Goal: Information Seeking & Learning: Learn about a topic

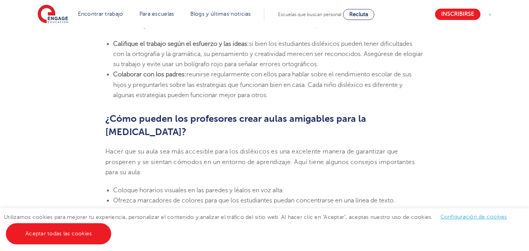
scroll to position [1822, 0]
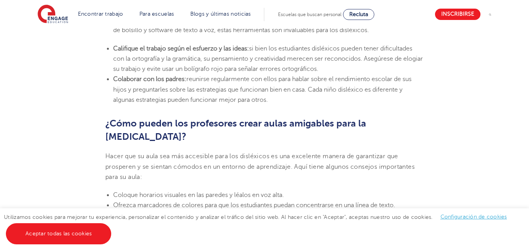
drag, startPoint x: 534, startPoint y: 13, endPoint x: 511, endPoint y: 169, distance: 157.2
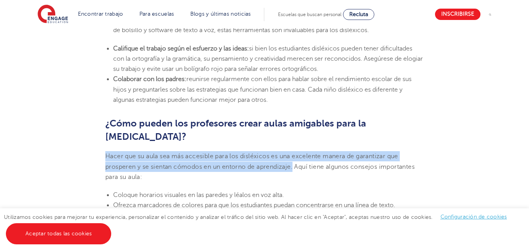
drag, startPoint x: 106, startPoint y: 76, endPoint x: 296, endPoint y: 88, distance: 190.4
click at [296, 153] on font "Hacer que su aula sea más accesible para los disléxicos es una excelente manera…" at bounding box center [259, 167] width 309 height 28
copy font "Hacer que su aula sea más accesible para los disléxicos es una excelente manera…"
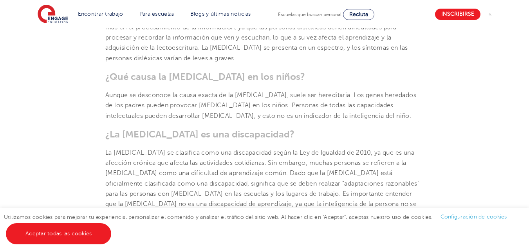
scroll to position [463, 0]
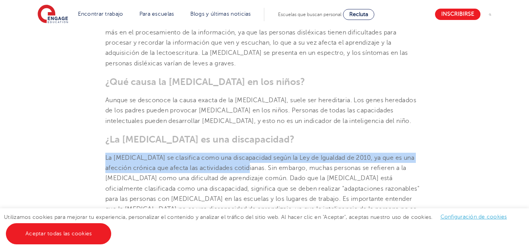
drag, startPoint x: 241, startPoint y: 138, endPoint x: 106, endPoint y: 126, distance: 136.1
click at [106, 154] on font "La [MEDICAL_DATA] se clasifica como una discapacidad según la Ley de Igualdad d…" at bounding box center [262, 188] width 314 height 69
click at [142, 154] on font "La [MEDICAL_DATA] se clasifica como una discapacidad según la Ley de Igualdad d…" at bounding box center [262, 188] width 314 height 69
drag, startPoint x: 106, startPoint y: 125, endPoint x: 241, endPoint y: 136, distance: 135.6
click at [241, 154] on font "La [MEDICAL_DATA] se clasifica como una discapacidad según la Ley de Igualdad d…" at bounding box center [262, 188] width 314 height 69
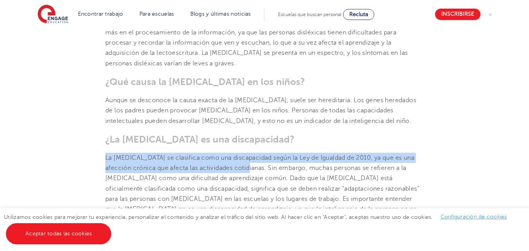
copy font "La [MEDICAL_DATA] se clasifica como una discapacidad según la Ley de Igualdad d…"
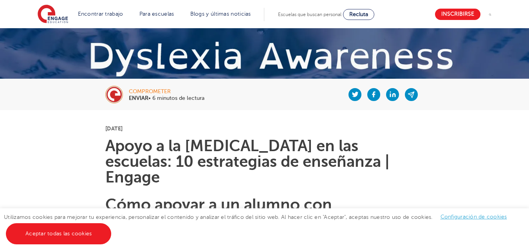
scroll to position [101, 0]
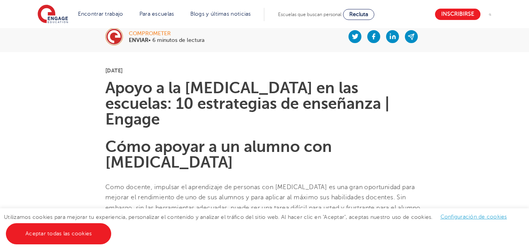
scroll to position [169, 0]
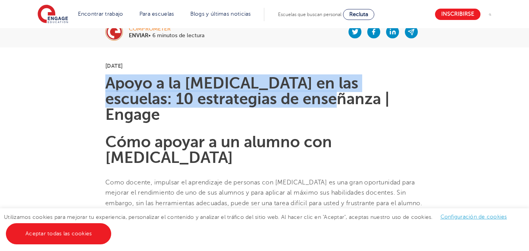
drag, startPoint x: 109, startPoint y: 81, endPoint x: 293, endPoint y: 94, distance: 183.8
click at [293, 94] on font "Apoyo a la [MEDICAL_DATA] en las escuelas: 10 estrategias de enseñanza | Engage" at bounding box center [247, 98] width 284 height 49
click at [263, 93] on font "Apoyo a la [MEDICAL_DATA] en las escuelas: 10 estrategias de enseñanza | Engage" at bounding box center [247, 98] width 284 height 49
drag, startPoint x: 288, startPoint y: 98, endPoint x: 91, endPoint y: 87, distance: 196.9
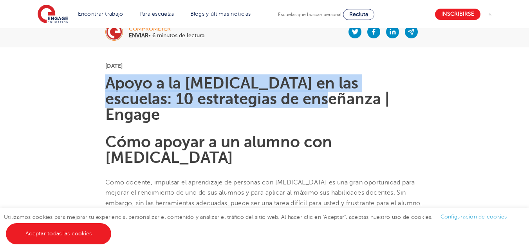
click at [127, 90] on font "Apoyo a la [MEDICAL_DATA] en las escuelas: 10 estrategias de enseñanza | Engage" at bounding box center [247, 98] width 284 height 49
drag, startPoint x: 106, startPoint y: 85, endPoint x: 289, endPoint y: 101, distance: 183.6
click at [289, 101] on font "Apoyo a la [MEDICAL_DATA] en las escuelas: 10 estrategias de enseñanza | Engage" at bounding box center [247, 98] width 284 height 49
copy font "Apoyo a la [MEDICAL_DATA] en las escuelas: 10 estrategias de enseñanza"
